Goal: Information Seeking & Learning: Learn about a topic

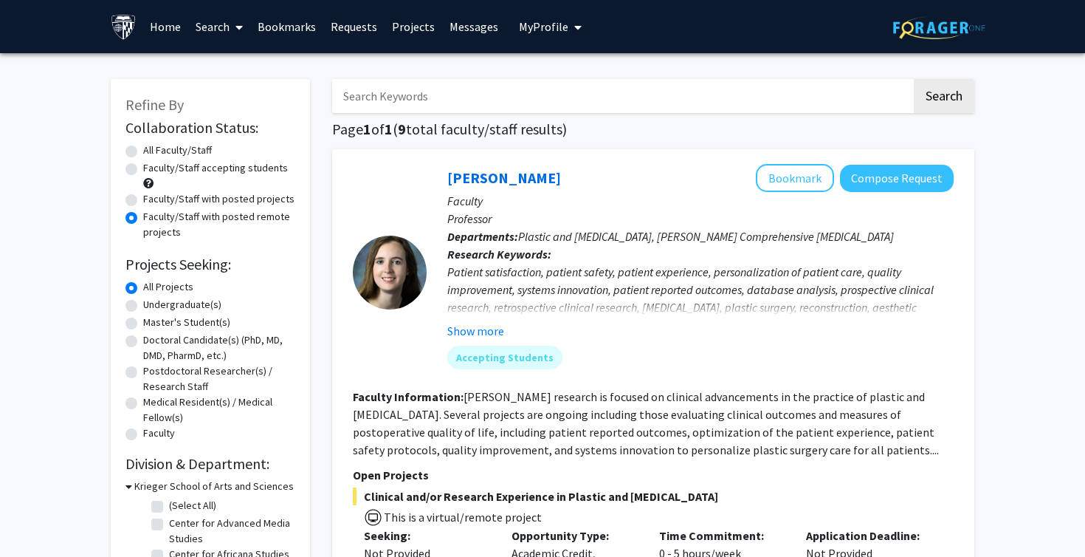
click at [143, 145] on label "All Faculty/Staff" at bounding box center [177, 151] width 69 height 16
click at [143, 145] on input "All Faculty/Staff" at bounding box center [148, 148] width 10 height 10
radio input "true"
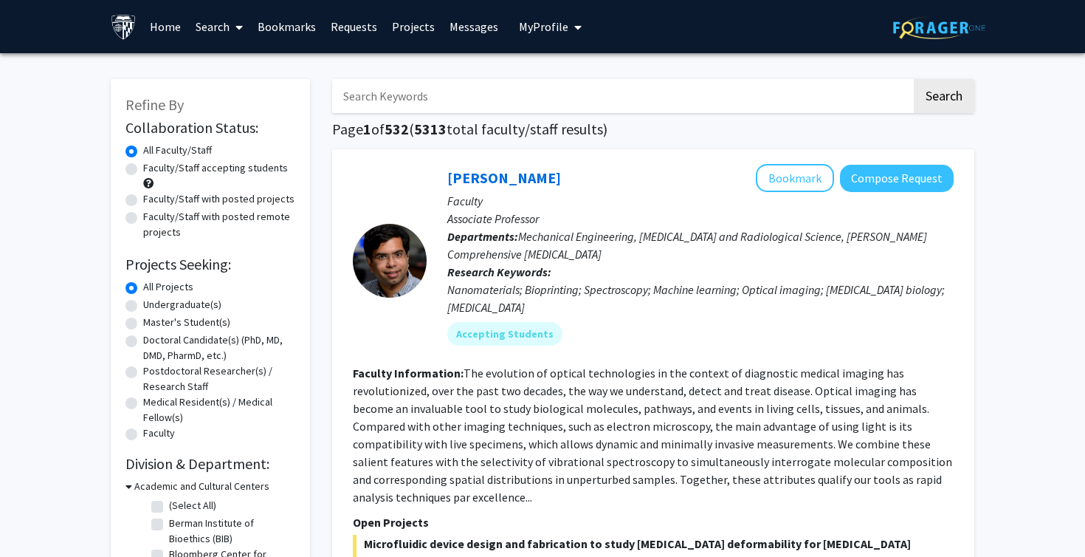
click at [143, 220] on label "Faculty/Staff with posted remote projects" at bounding box center [219, 224] width 152 height 31
click at [143, 219] on input "Faculty/Staff with posted remote projects" at bounding box center [148, 214] width 10 height 10
radio input "true"
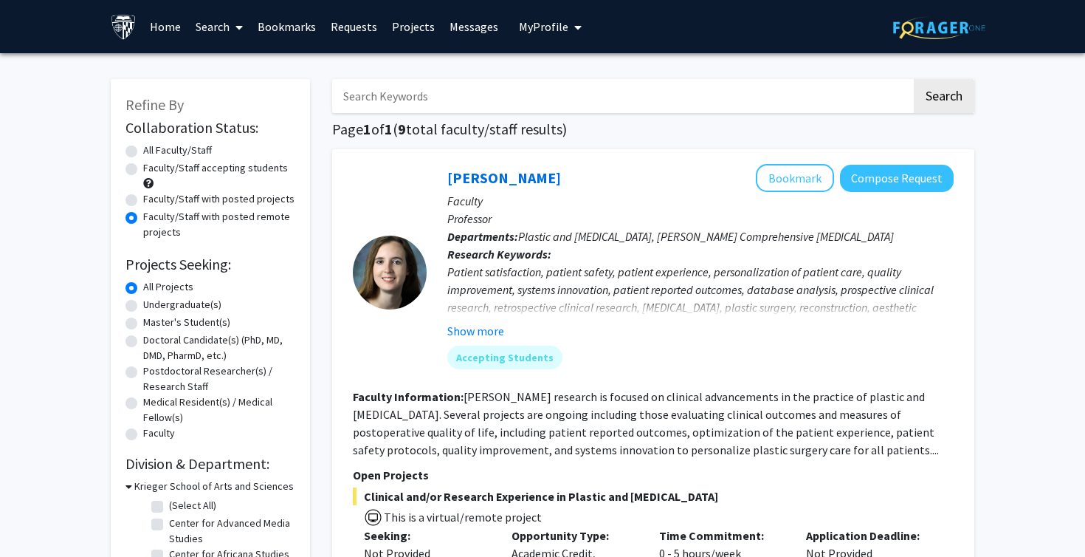
click at [143, 171] on label "Faculty/Staff accepting students" at bounding box center [215, 168] width 145 height 16
click at [143, 170] on input "Faculty/Staff accepting students" at bounding box center [148, 165] width 10 height 10
radio input "true"
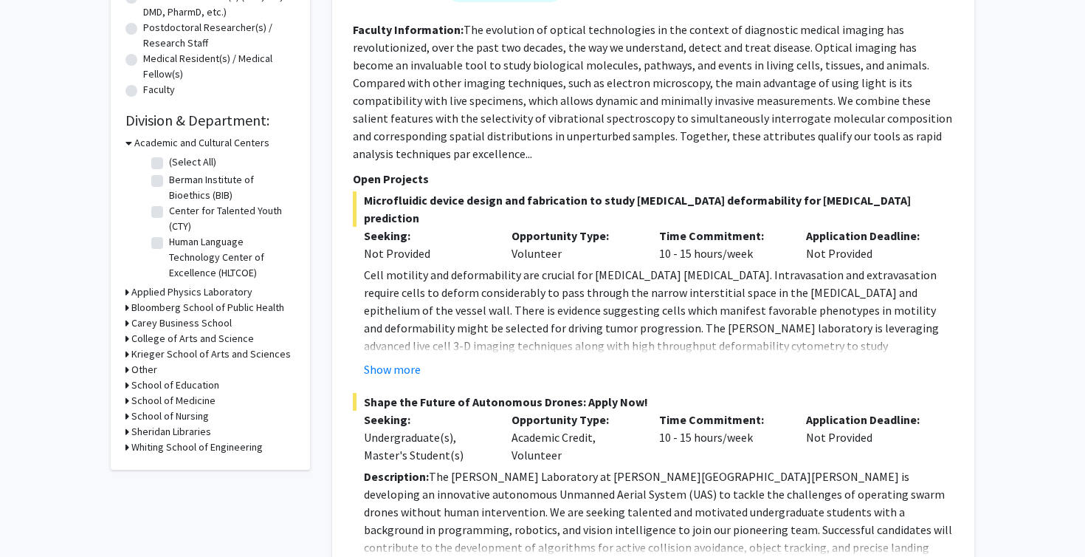
scroll to position [346, 0]
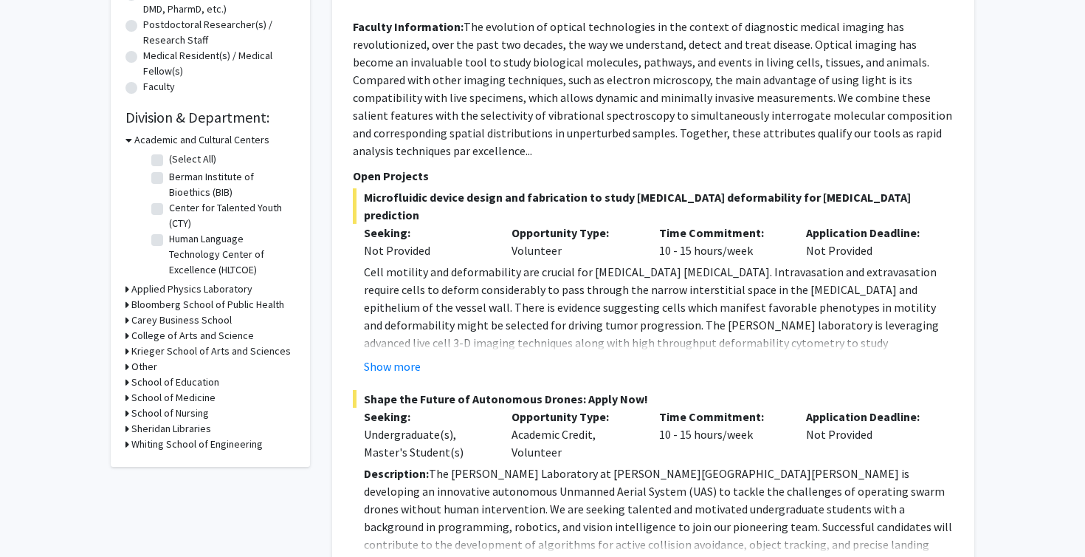
click at [141, 291] on h3 "Applied Physics Laboratory" at bounding box center [191, 289] width 121 height 16
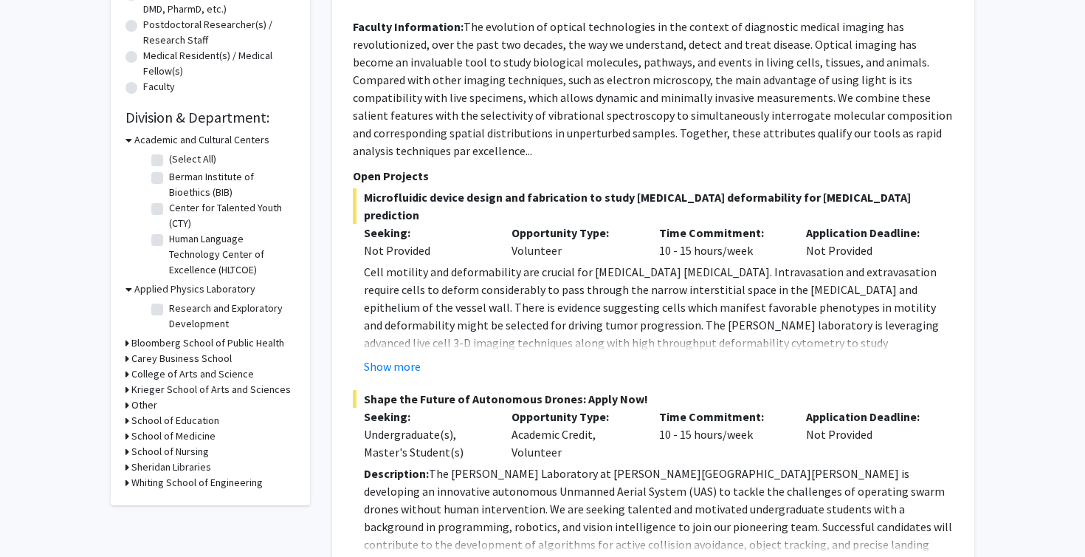
click at [169, 309] on label "Research and Exploratory Development" at bounding box center [230, 316] width 123 height 31
click at [169, 309] on input "Research and Exploratory Development" at bounding box center [174, 306] width 10 height 10
checkbox input "true"
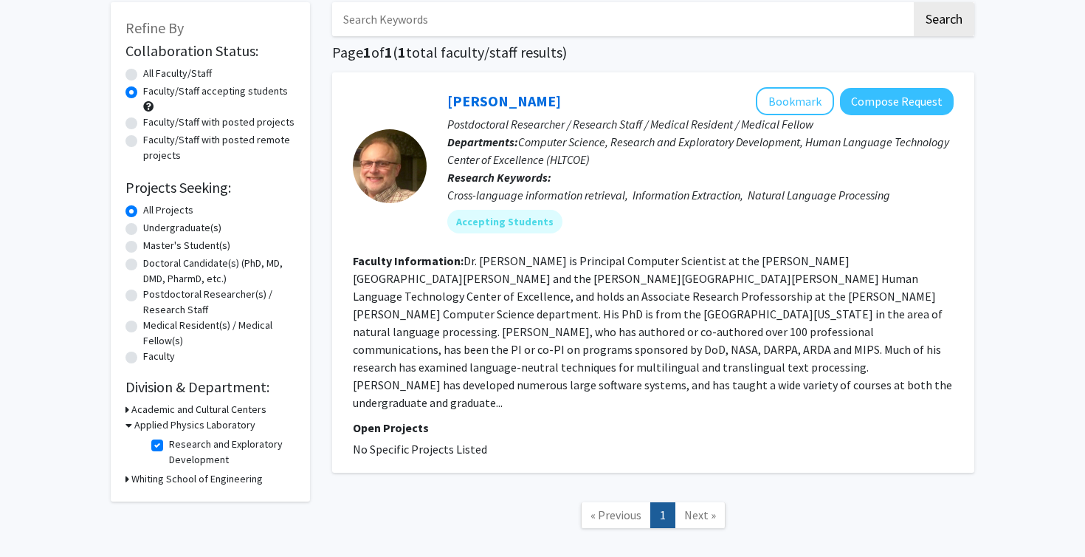
scroll to position [138, 0]
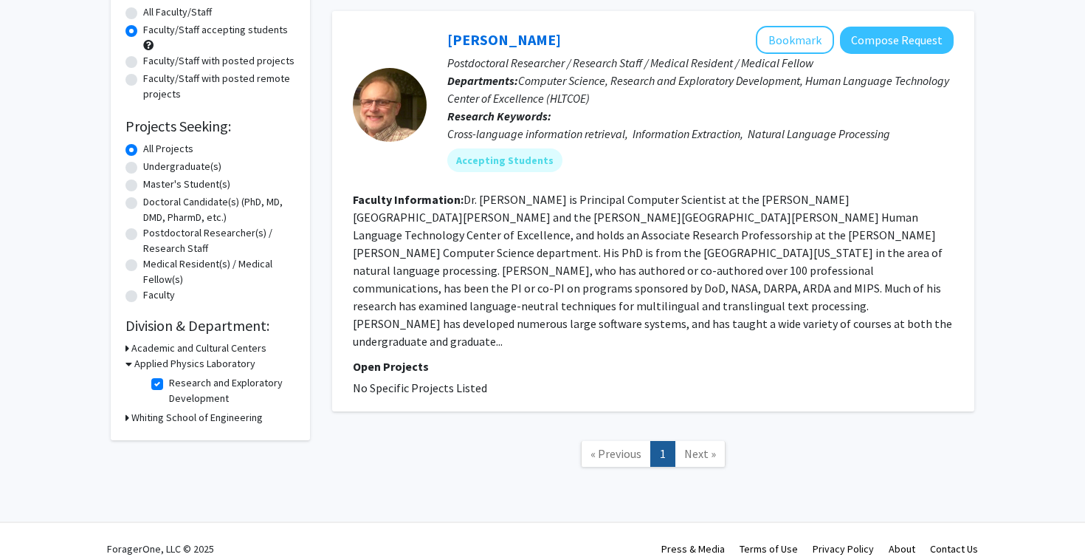
click at [169, 384] on label "Research and Exploratory Development" at bounding box center [230, 390] width 123 height 31
click at [169, 384] on input "Research and Exploratory Development" at bounding box center [174, 380] width 10 height 10
checkbox input "false"
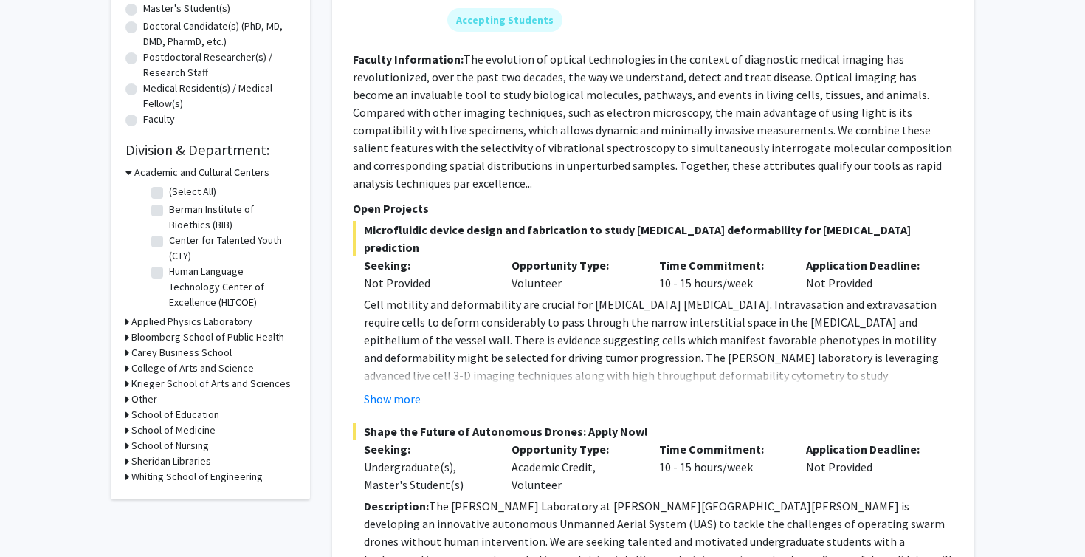
scroll to position [315, 0]
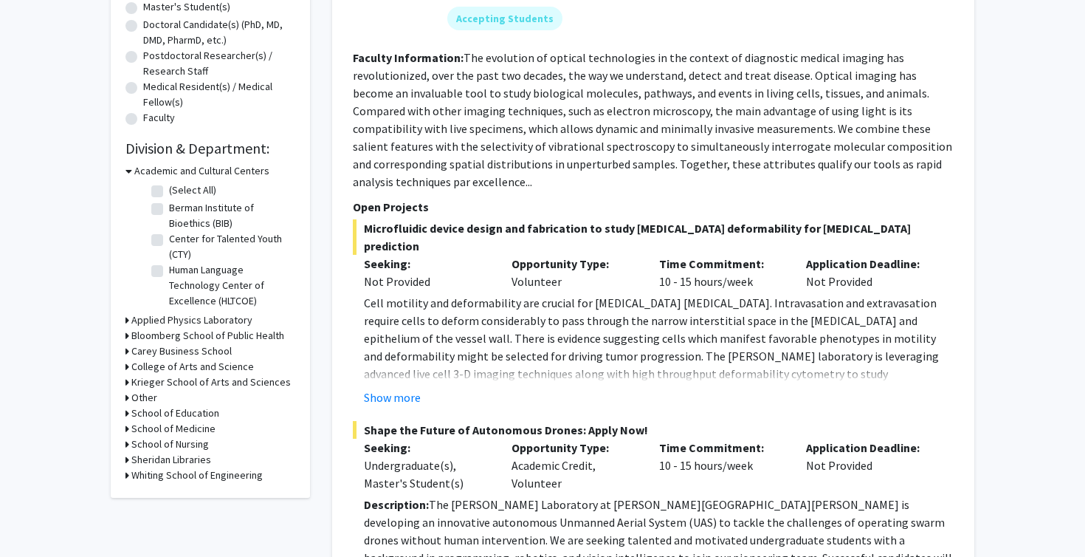
click at [127, 366] on icon at bounding box center [128, 367] width 4 height 16
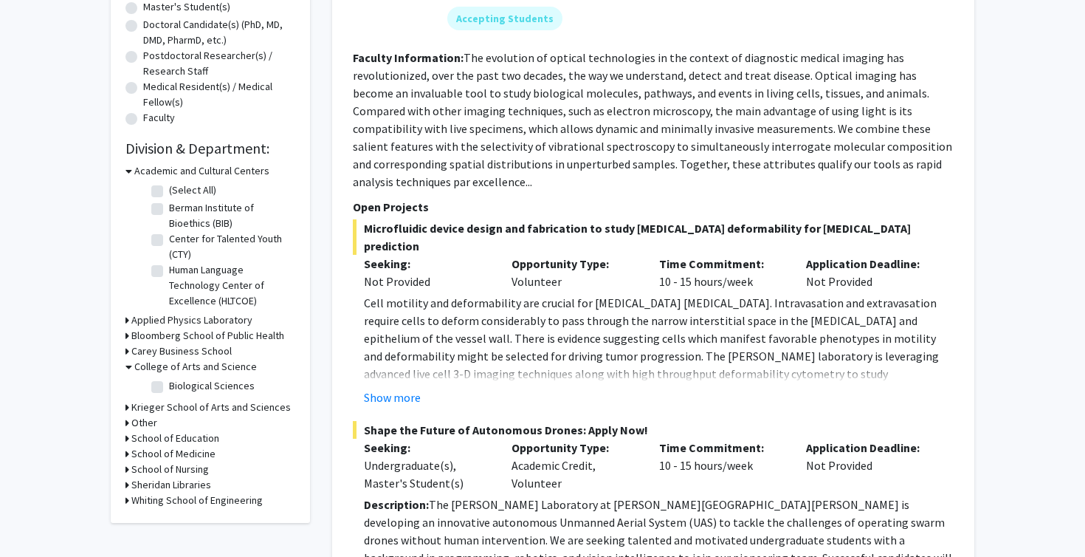
click at [127, 366] on icon at bounding box center [129, 367] width 7 height 16
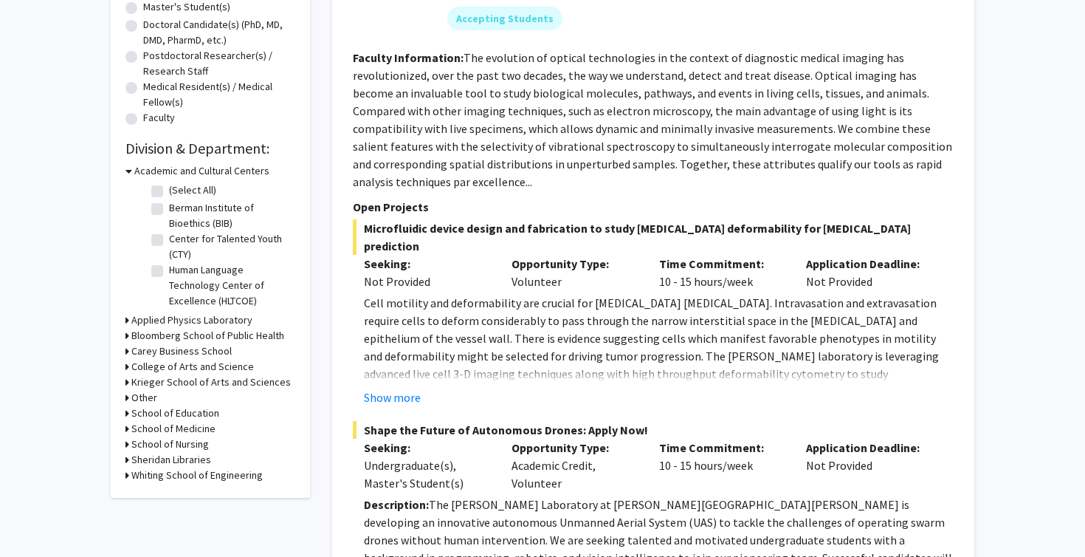
click at [126, 387] on icon at bounding box center [128, 382] width 4 height 16
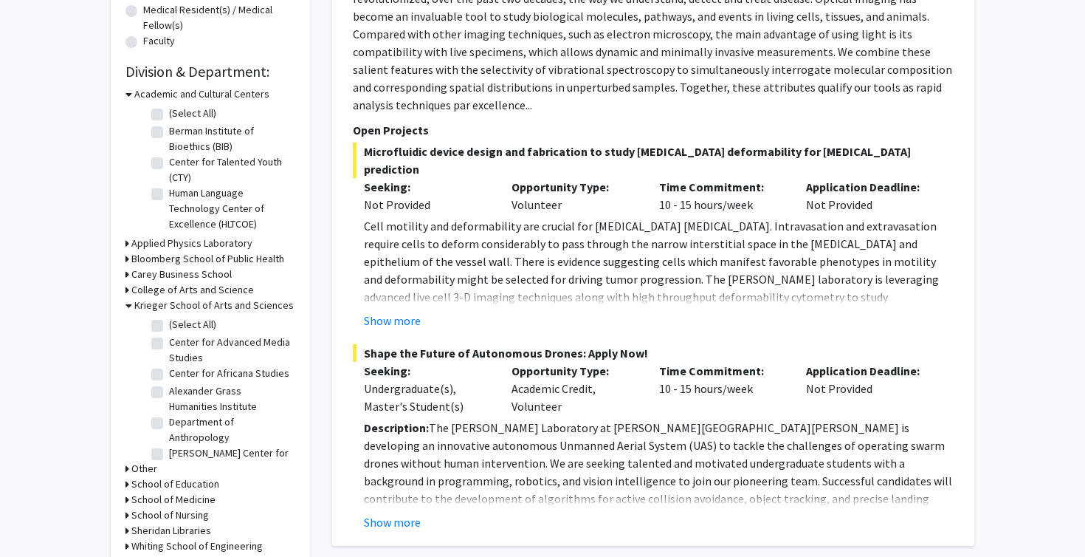
scroll to position [397, 0]
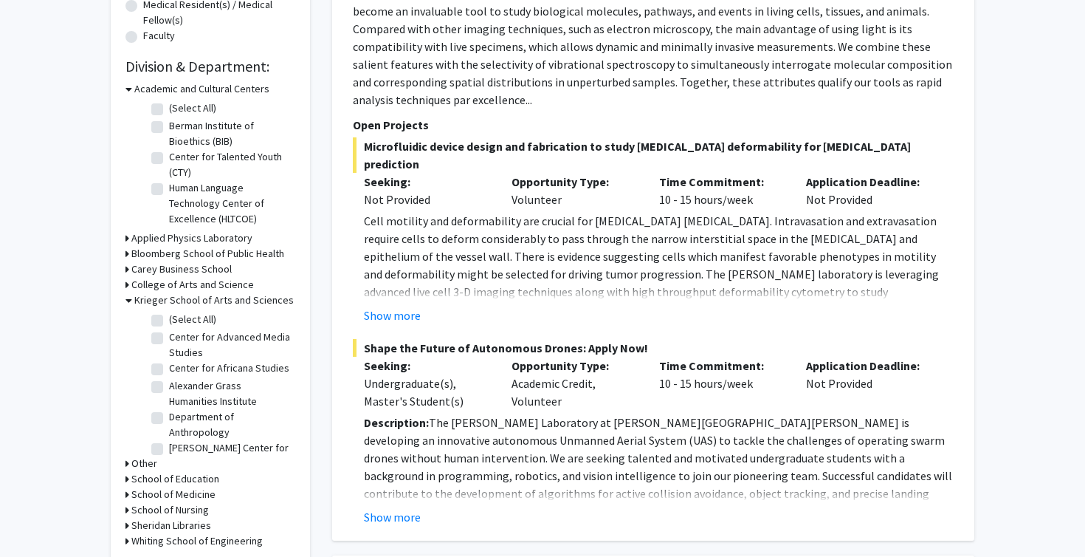
click at [127, 302] on icon at bounding box center [129, 300] width 7 height 16
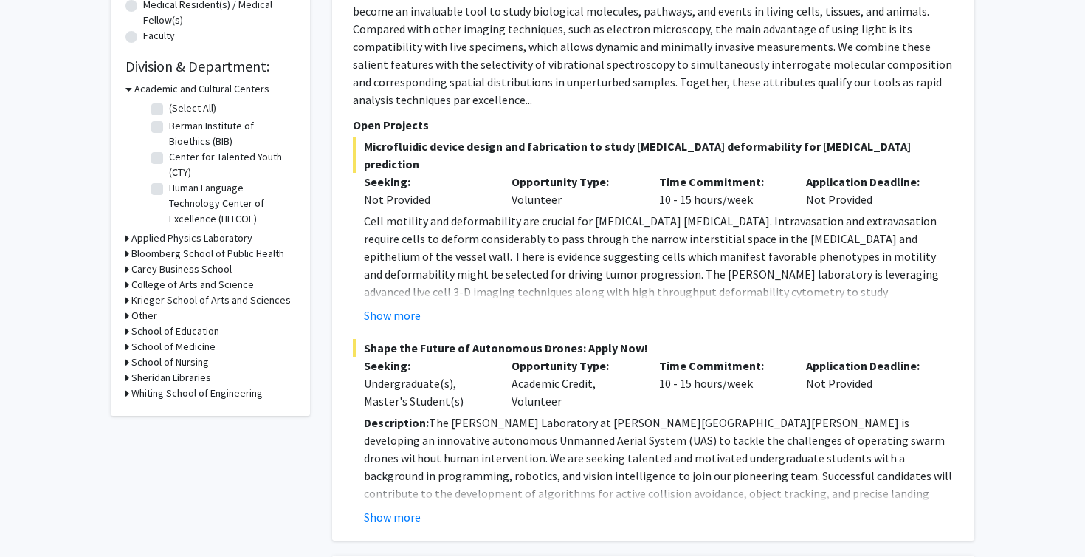
click at [126, 332] on icon at bounding box center [128, 331] width 4 height 16
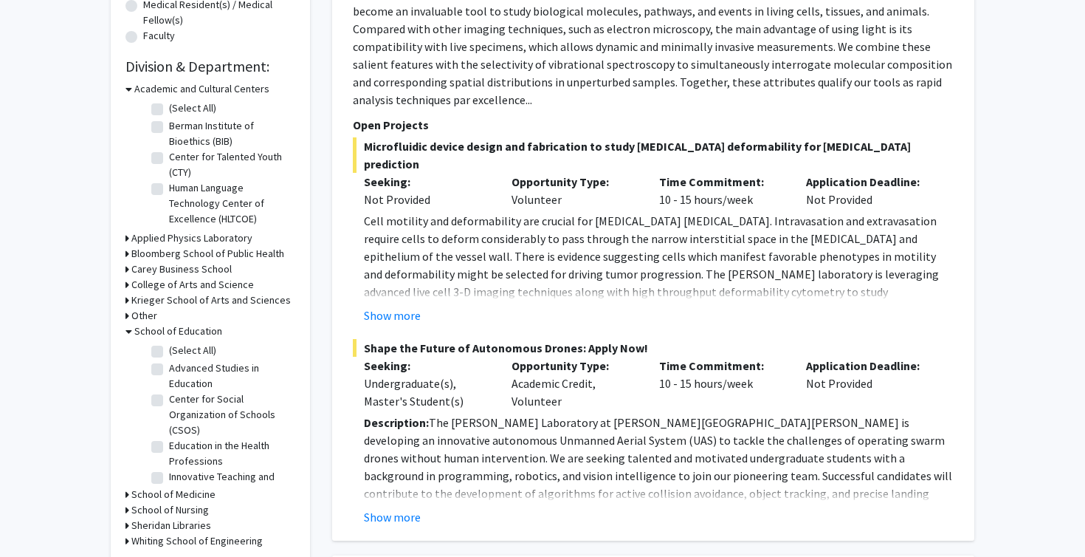
click at [169, 480] on label "Innovative Teaching and Leadership" at bounding box center [230, 484] width 123 height 31
click at [169, 478] on input "Innovative Teaching and Leadership" at bounding box center [174, 474] width 10 height 10
checkbox input "true"
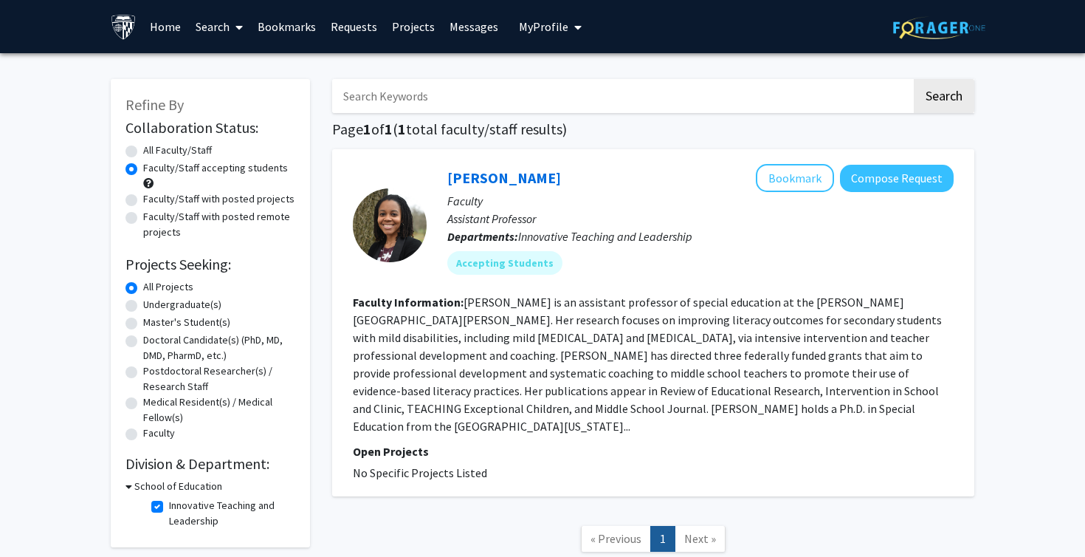
click at [169, 508] on label "Innovative Teaching and Leadership" at bounding box center [230, 513] width 123 height 31
click at [169, 507] on input "Innovative Teaching and Leadership" at bounding box center [174, 503] width 10 height 10
checkbox input "false"
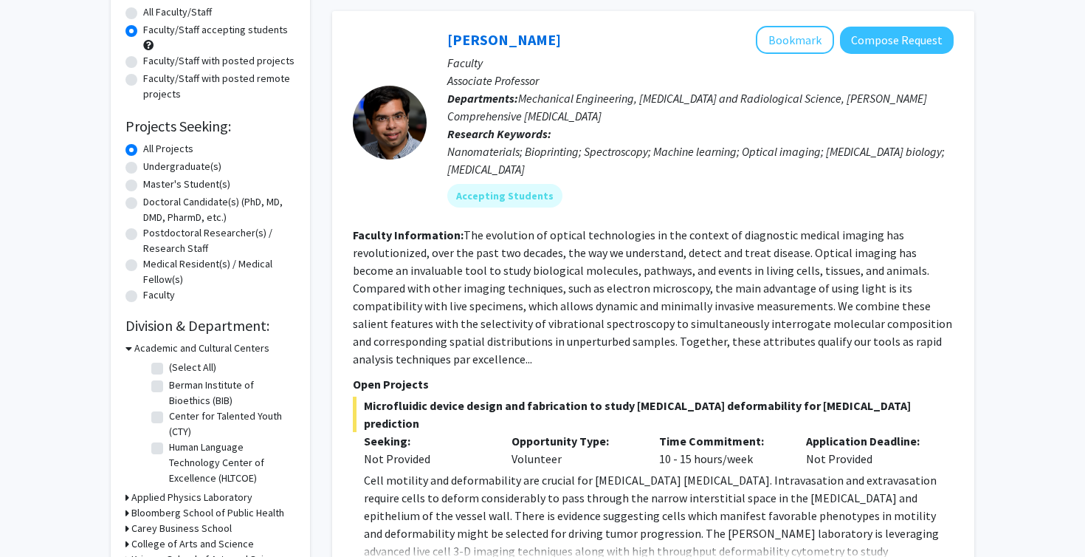
scroll to position [139, 0]
click at [169, 419] on label "Center for Talented Youth (CTY)" at bounding box center [230, 423] width 123 height 31
click at [169, 417] on input "Center for Talented Youth (CTY)" at bounding box center [174, 413] width 10 height 10
checkbox input "true"
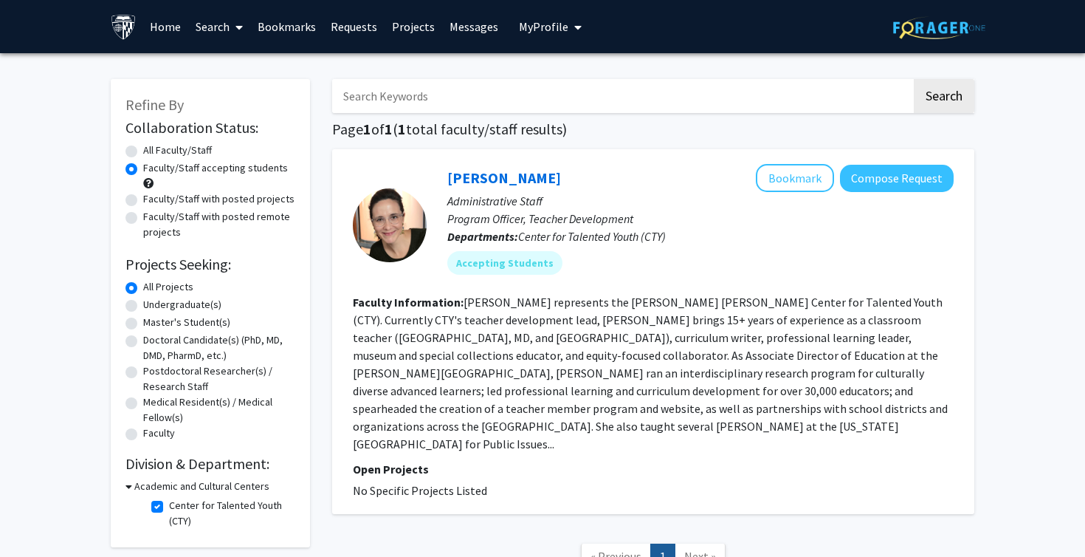
scroll to position [85, 0]
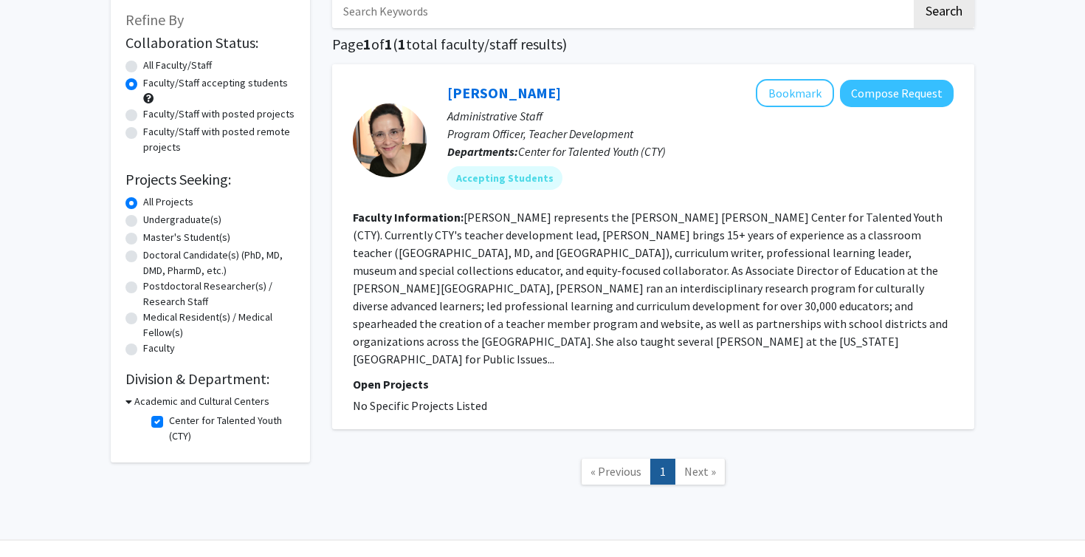
click at [169, 418] on label "Center for Talented Youth (CTY)" at bounding box center [230, 428] width 123 height 31
click at [169, 418] on input "Center for Talented Youth (CTY)" at bounding box center [174, 418] width 10 height 10
checkbox input "false"
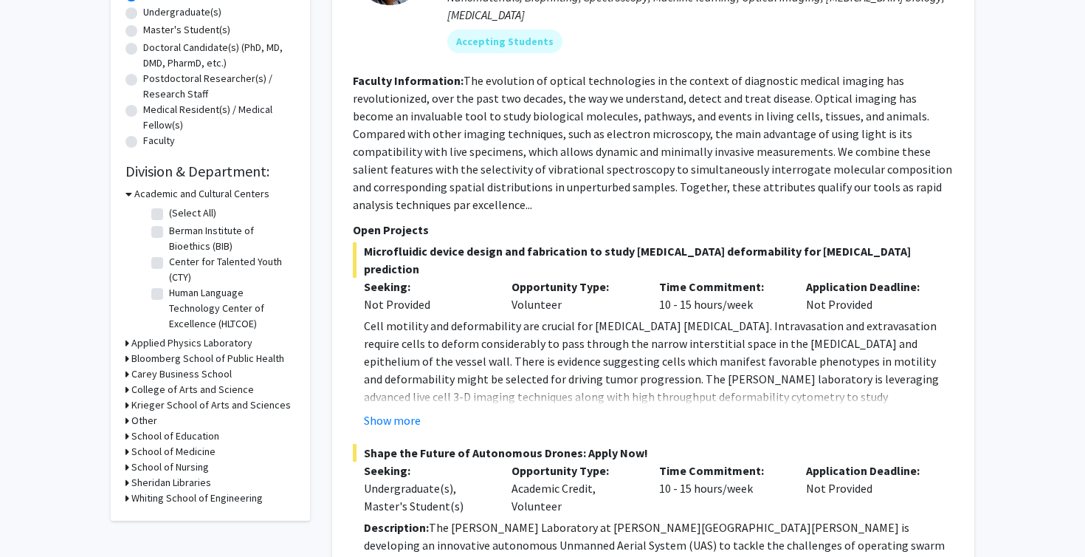
scroll to position [296, 0]
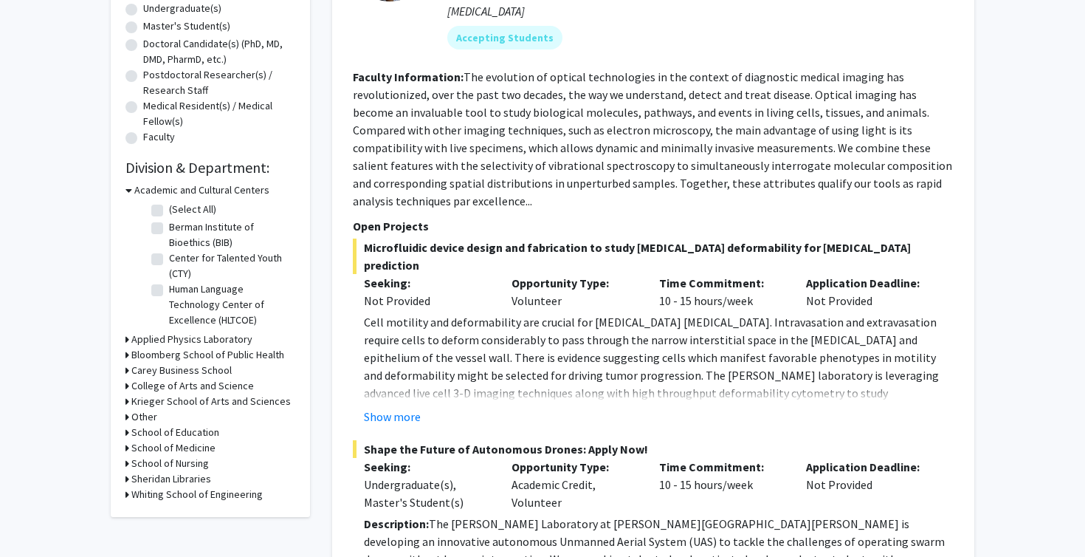
click at [128, 498] on icon at bounding box center [128, 495] width 4 height 16
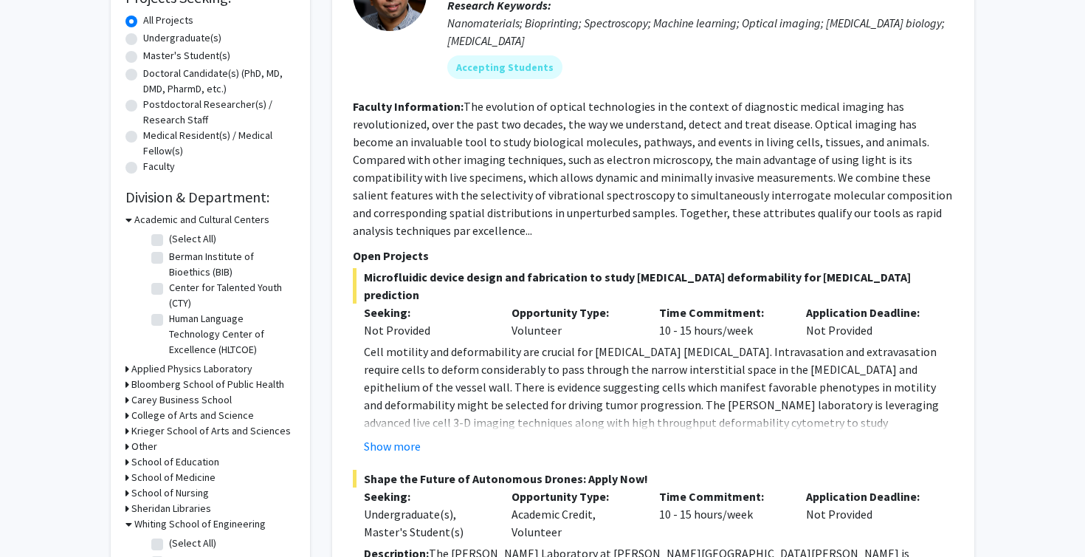
scroll to position [267, 0]
click at [129, 372] on div "Applied Physics Laboratory" at bounding box center [211, 368] width 170 height 16
click at [127, 367] on icon at bounding box center [128, 368] width 4 height 16
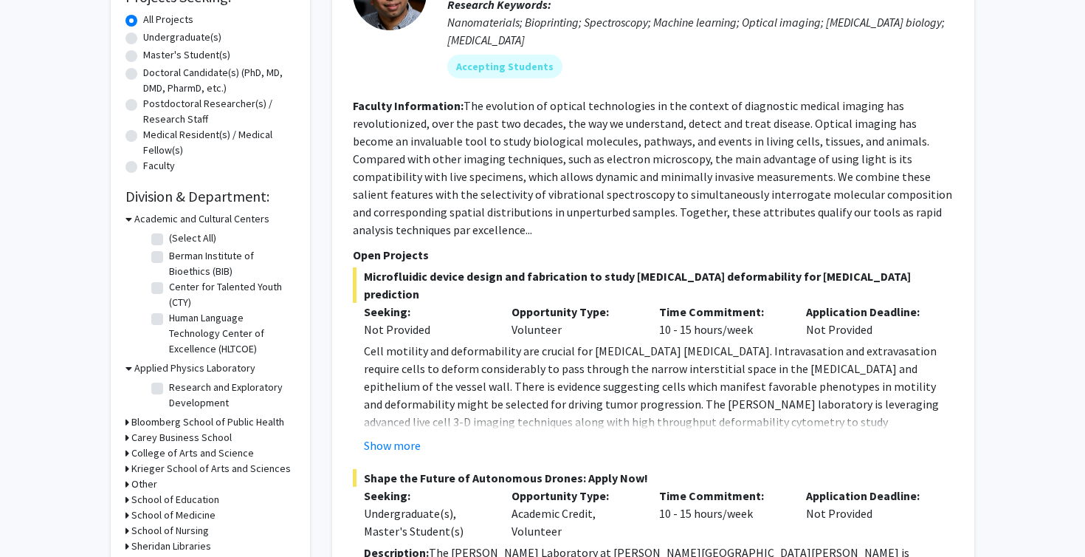
click at [169, 387] on label "Research and Exploratory Development" at bounding box center [230, 395] width 123 height 31
click at [169, 387] on input "Research and Exploratory Development" at bounding box center [174, 385] width 10 height 10
checkbox input "true"
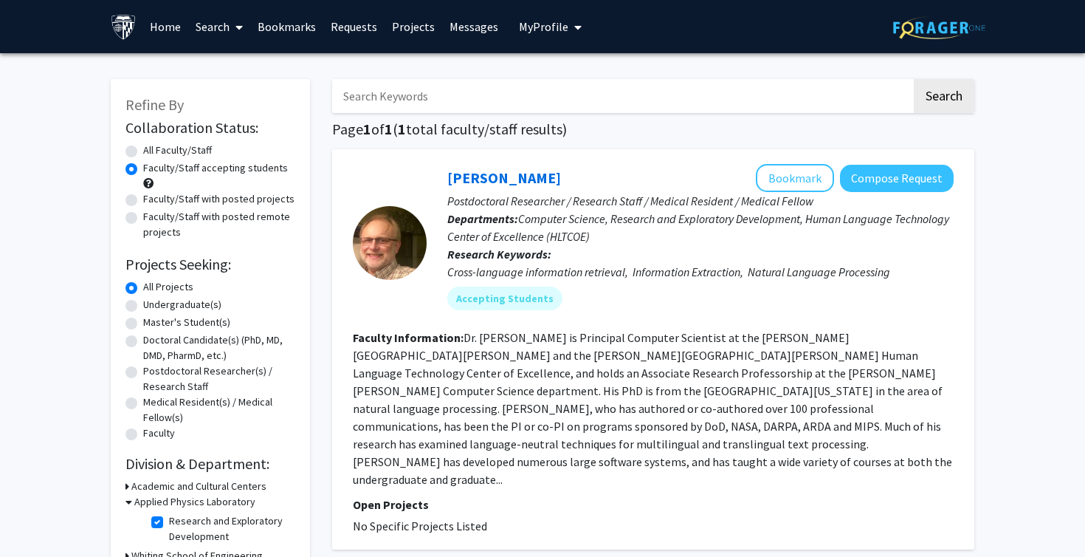
click at [761, 238] on p "Departments: Computer Science, Research and Exploratory Development, Human Lang…" at bounding box center [700, 227] width 507 height 35
click at [476, 431] on fg-read-more "Dr. [PERSON_NAME] is Principal Computer Scientist at the [PERSON_NAME][GEOGRAPH…" at bounding box center [653, 408] width 600 height 157
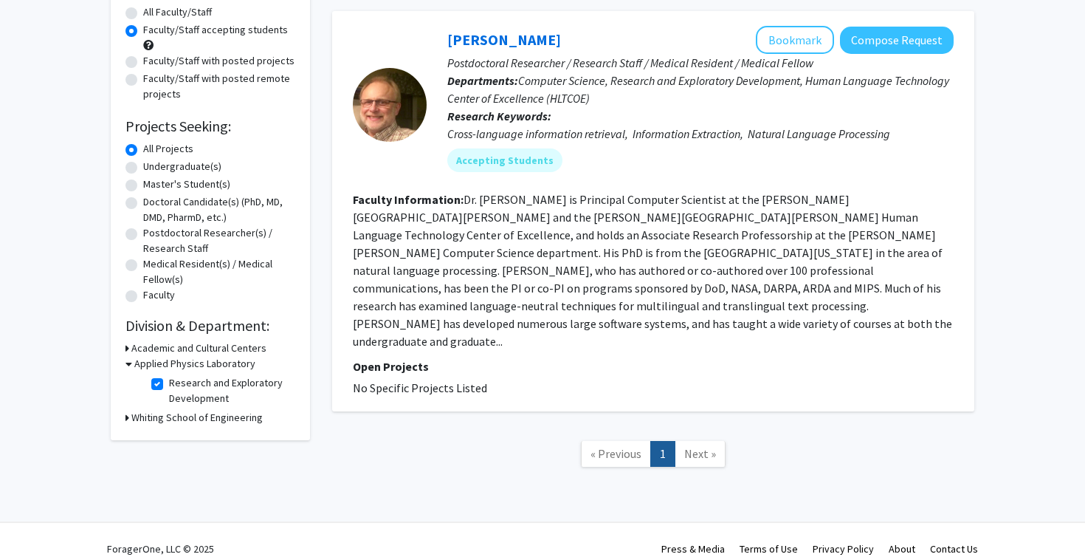
click at [169, 379] on label "Research and Exploratory Development" at bounding box center [230, 390] width 123 height 31
click at [169, 379] on input "Research and Exploratory Development" at bounding box center [174, 380] width 10 height 10
checkbox input "false"
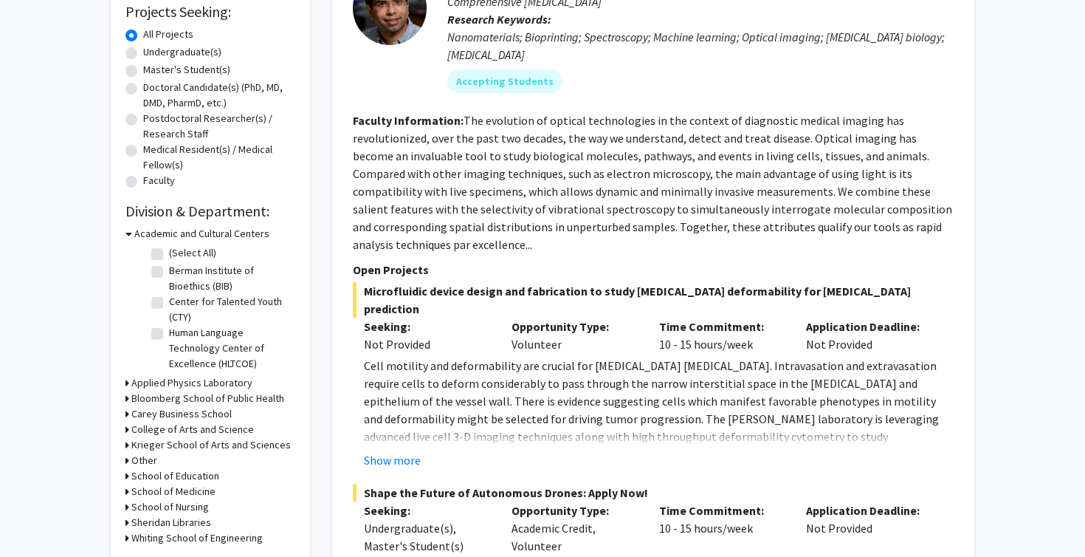
scroll to position [280, 0]
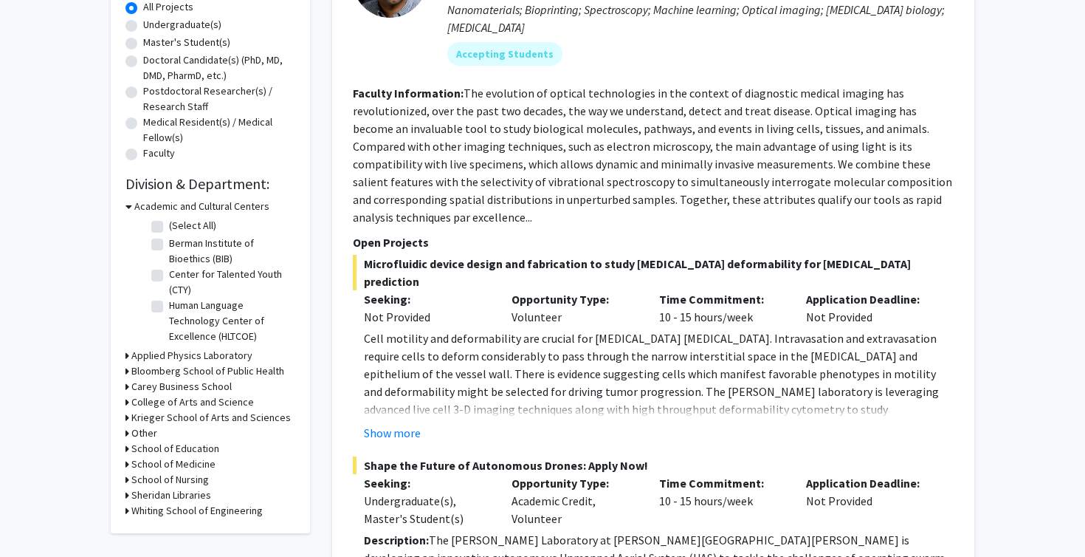
click at [131, 416] on h3 "Krieger School of Arts and Sciences" at bounding box center [210, 418] width 159 height 16
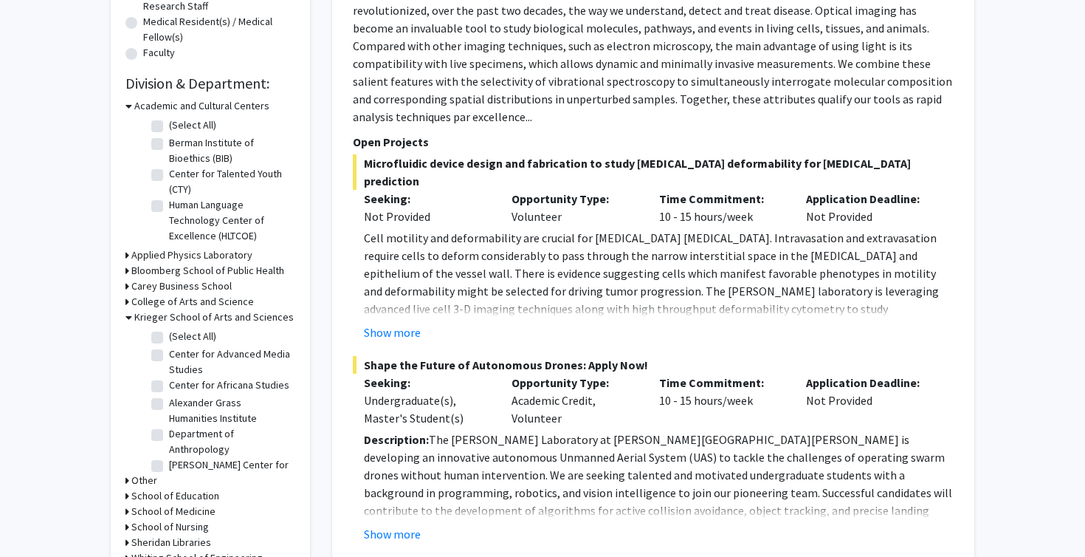
scroll to position [376, 0]
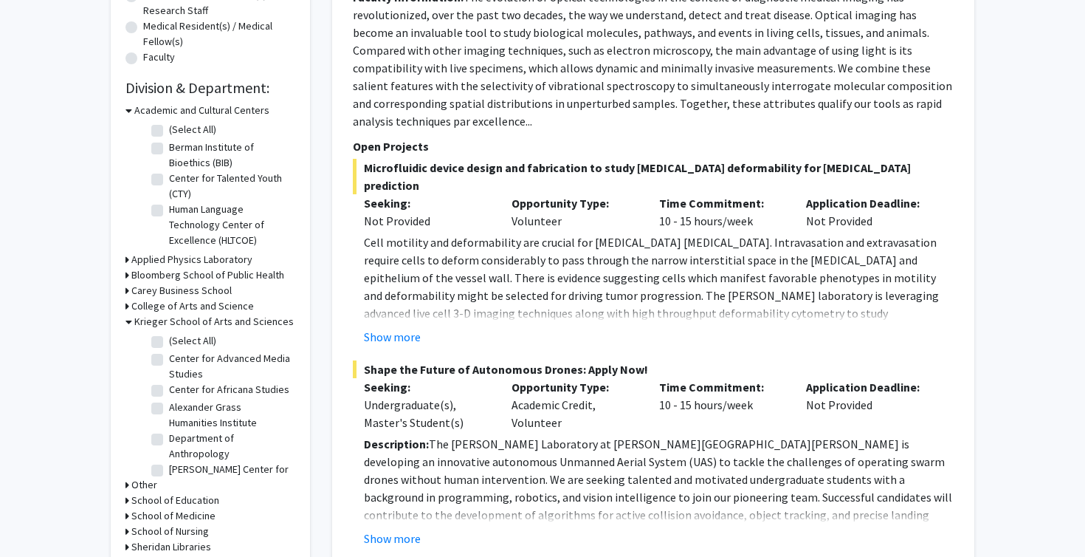
click at [169, 470] on label "[PERSON_NAME] Center for Global Studies" at bounding box center [230, 477] width 123 height 31
click at [169, 470] on input "[PERSON_NAME] Center for Global Studies" at bounding box center [174, 467] width 10 height 10
checkbox input "true"
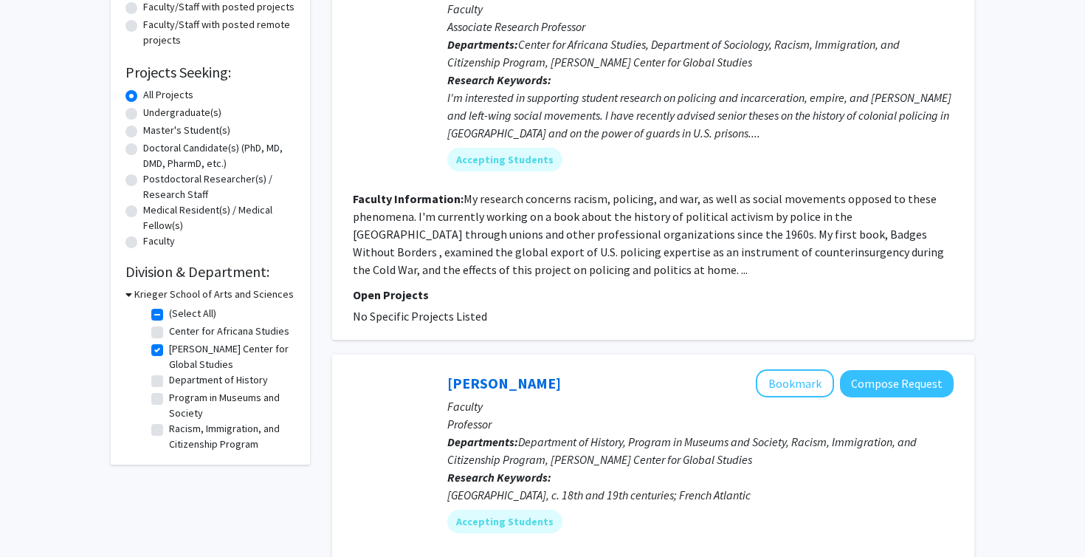
scroll to position [276, 0]
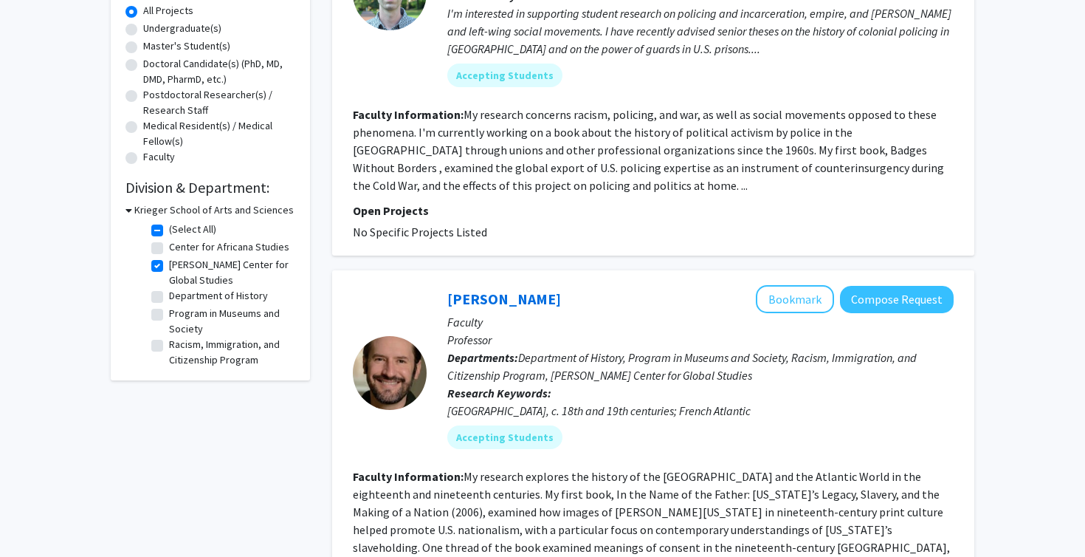
click at [169, 233] on label "(Select All)" at bounding box center [192, 230] width 47 height 16
click at [169, 231] on input "(Select All)" at bounding box center [174, 227] width 10 height 10
checkbox input "false"
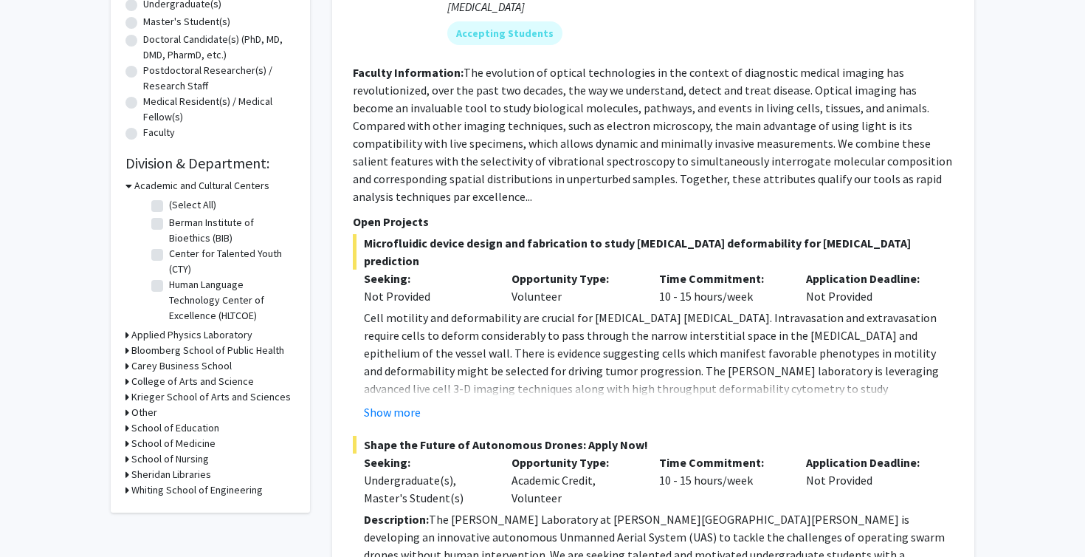
scroll to position [301, 0]
click at [128, 363] on icon at bounding box center [128, 365] width 4 height 16
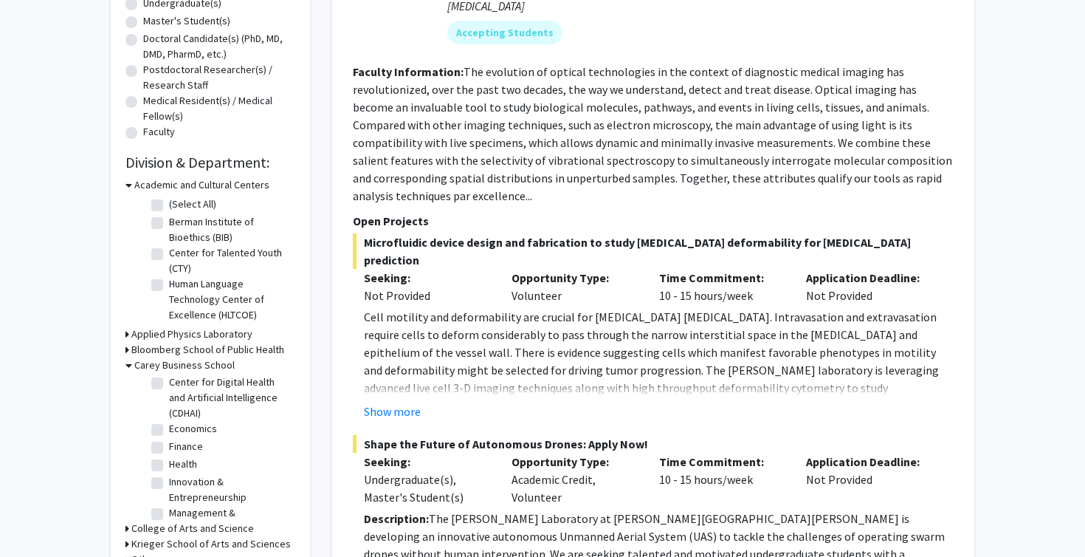
scroll to position [39, 0]
click at [169, 385] on label "Center for Digital Health and Artificial Intelligence (CDHAI)" at bounding box center [230, 396] width 123 height 47
click at [169, 383] on input "Center for Digital Health and Artificial Intelligence (CDHAI)" at bounding box center [174, 378] width 10 height 10
checkbox input "true"
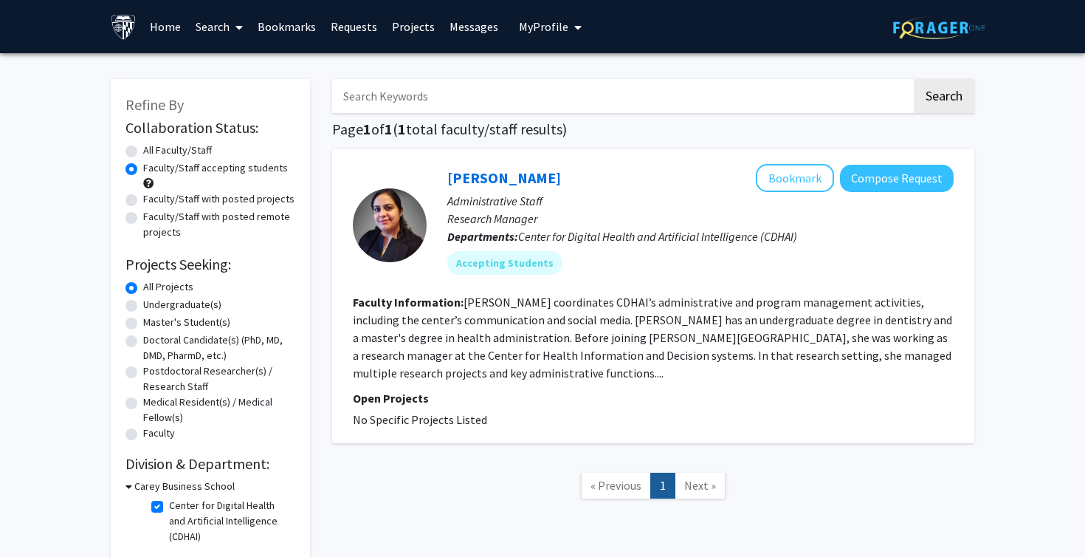
click at [169, 510] on label "Center for Digital Health and Artificial Intelligence (CDHAI)" at bounding box center [230, 521] width 123 height 47
click at [169, 507] on input "Center for Digital Health and Artificial Intelligence (CDHAI)" at bounding box center [174, 503] width 10 height 10
checkbox input "false"
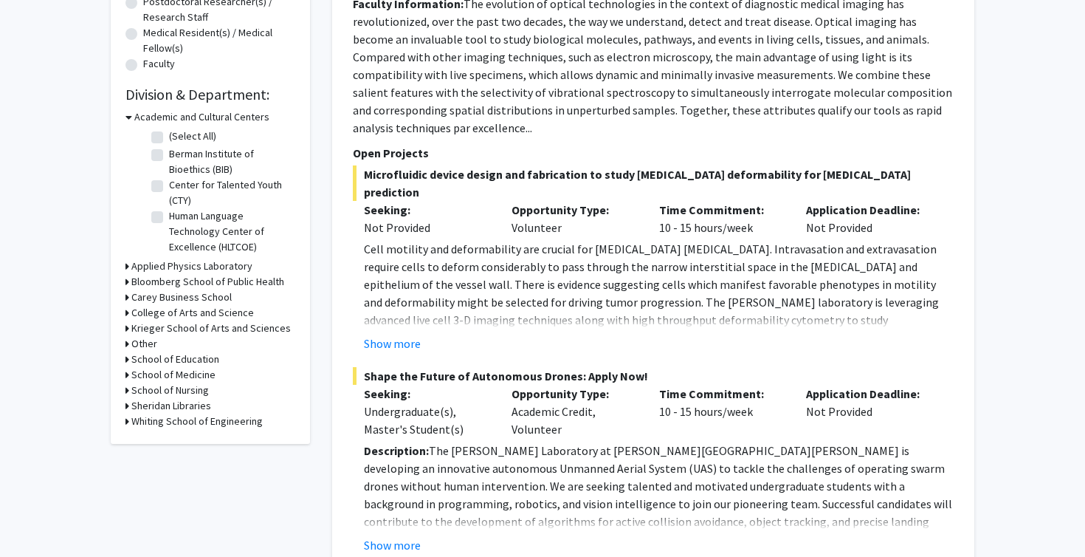
scroll to position [377, 0]
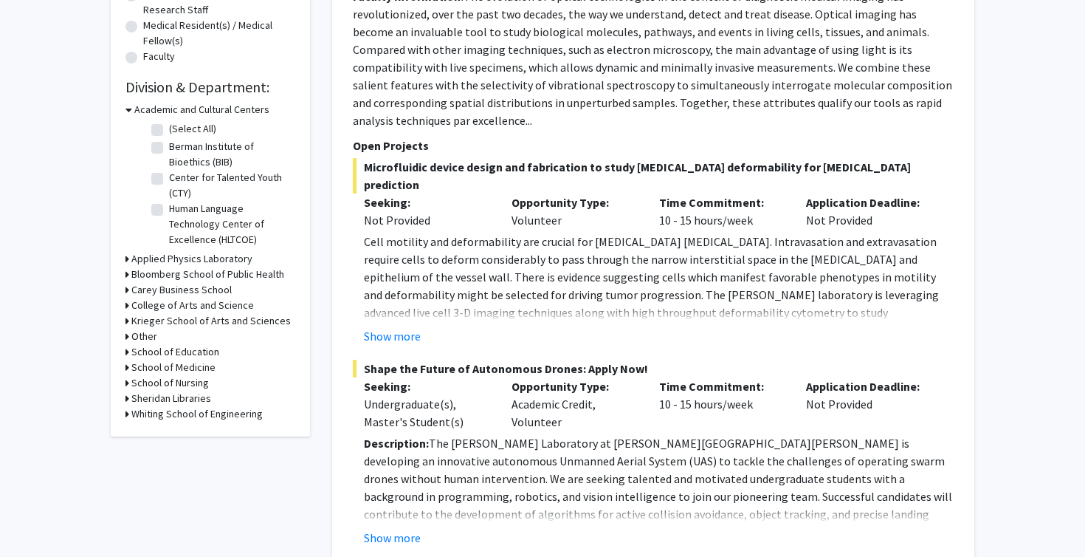
click at [130, 337] on div "Other" at bounding box center [211, 337] width 170 height 16
click at [126, 335] on icon at bounding box center [128, 337] width 4 height 16
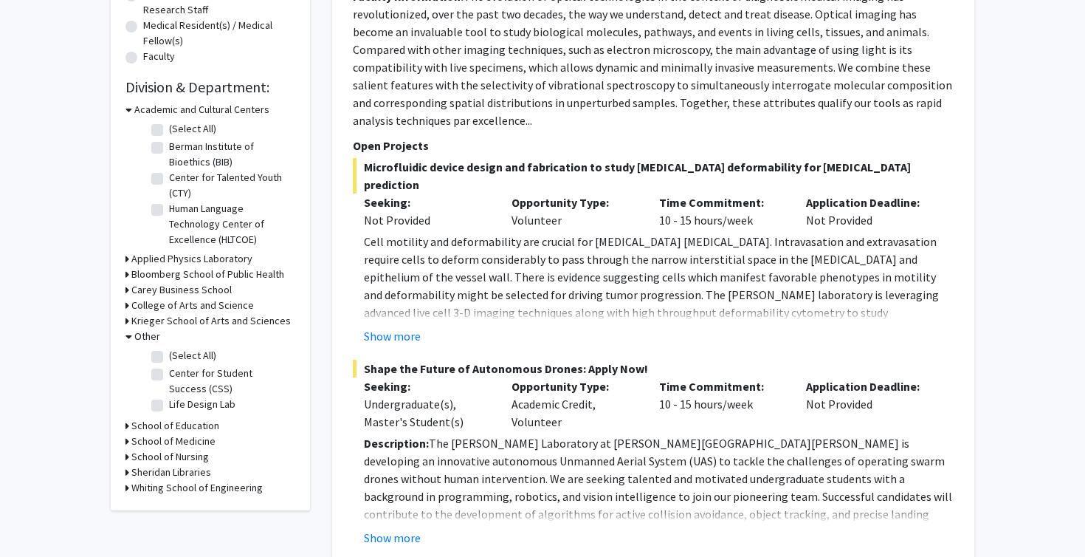
click at [126, 336] on icon at bounding box center [129, 337] width 7 height 16
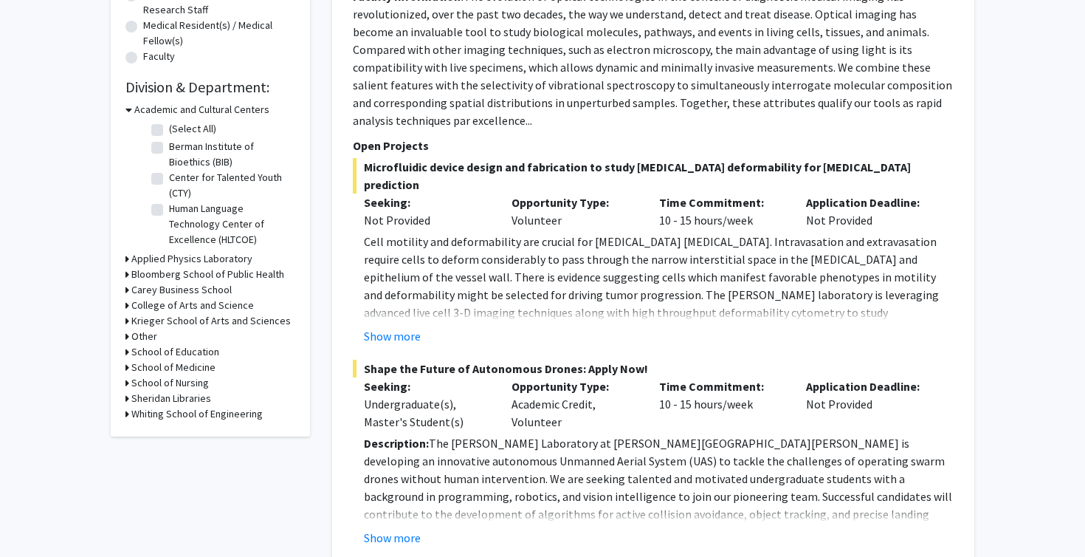
click at [123, 414] on div "Refine By Collaboration Status: Collaboration Status All Faculty/Staff Collabor…" at bounding box center [210, 69] width 199 height 734
click at [128, 397] on icon at bounding box center [128, 399] width 4 height 16
click at [128, 397] on icon at bounding box center [129, 399] width 7 height 16
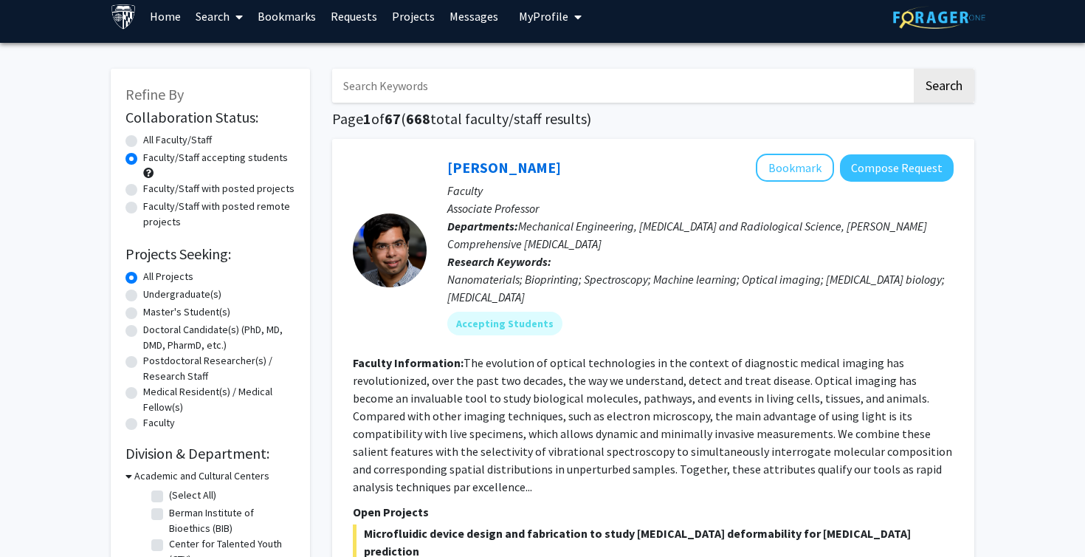
scroll to position [0, 0]
